Goal: Transaction & Acquisition: Purchase product/service

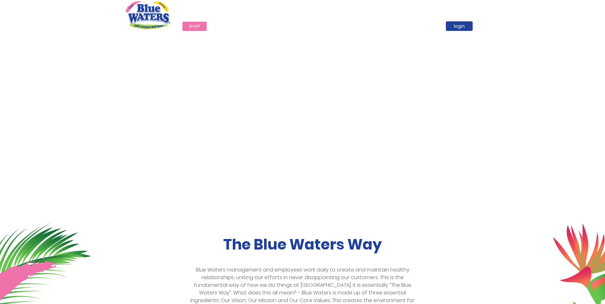
click at [192, 24] on span "Shop" at bounding box center [194, 26] width 11 height 6
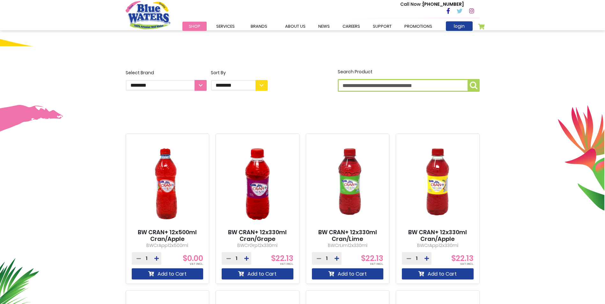
scroll to position [128, 0]
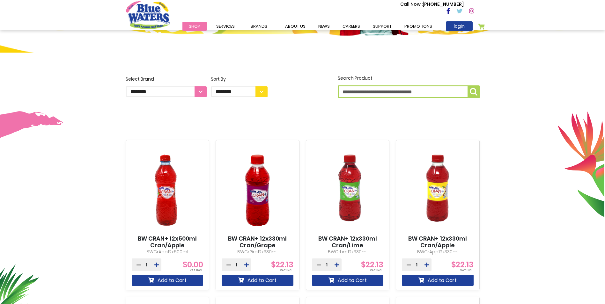
click at [368, 93] on input "Search Product" at bounding box center [409, 91] width 142 height 13
type input "*****"
click at [474, 92] on img "submit" at bounding box center [474, 92] width 8 height 8
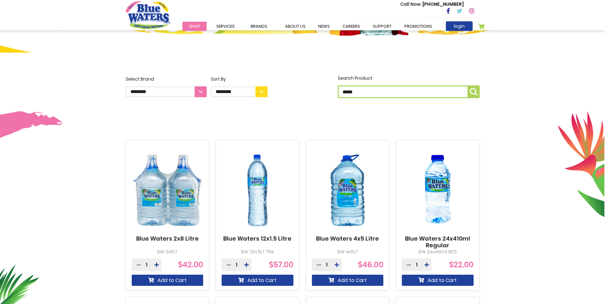
scroll to position [223, 0]
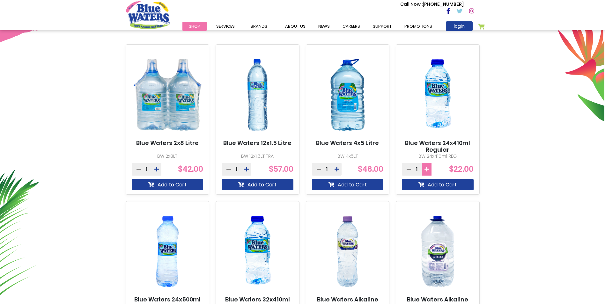
click at [426, 169] on icon at bounding box center [427, 169] width 4 height 5
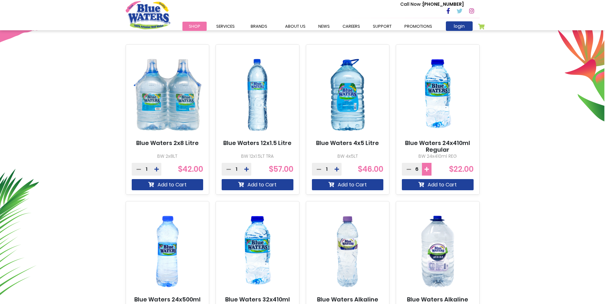
click at [426, 169] on icon at bounding box center [427, 169] width 4 height 5
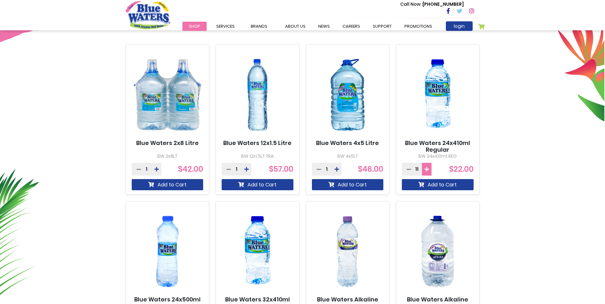
click at [426, 169] on icon at bounding box center [427, 169] width 4 height 5
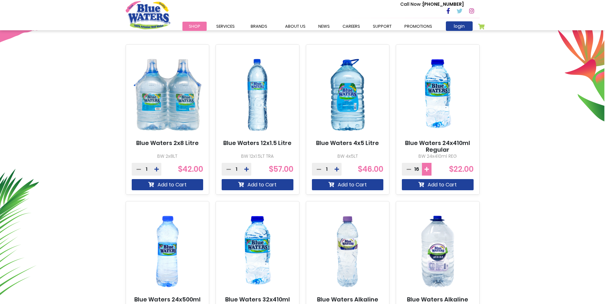
click at [426, 169] on icon at bounding box center [427, 169] width 4 height 5
click at [425, 186] on button "Add to Cart" at bounding box center [438, 184] width 72 height 11
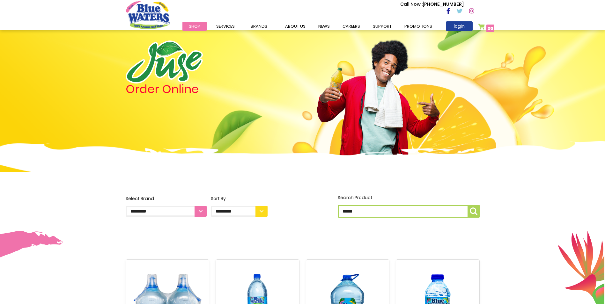
scroll to position [0, 0]
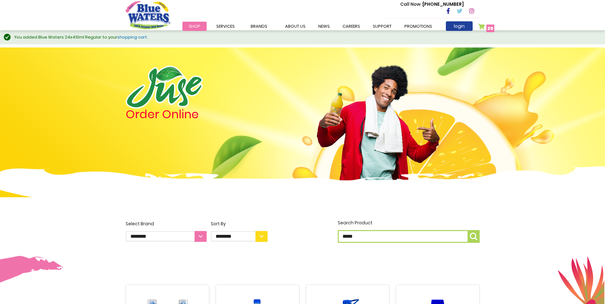
click at [485, 27] on link "My Cart 20 20 items" at bounding box center [486, 28] width 17 height 9
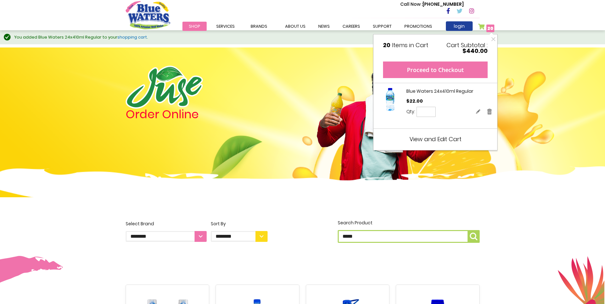
click at [445, 67] on button "Proceed to Checkout" at bounding box center [435, 70] width 105 height 17
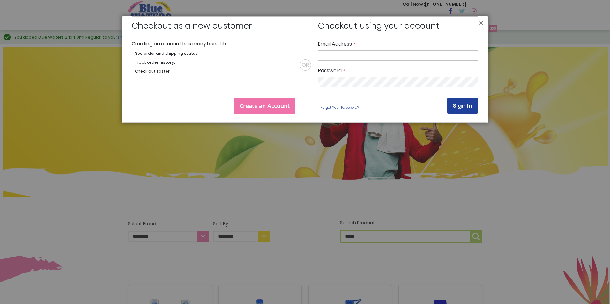
click at [475, 22] on header "Close" at bounding box center [305, 31] width 366 height 30
click at [481, 22] on button "Close" at bounding box center [481, 25] width 4 height 8
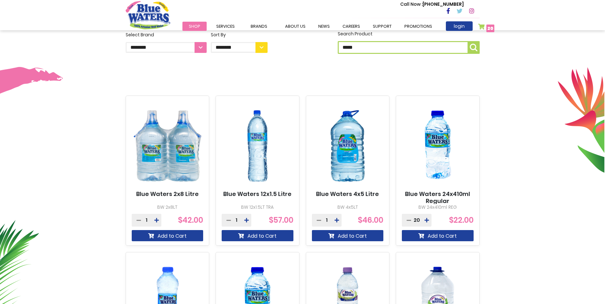
scroll to position [187, 0]
